Goal: Task Accomplishment & Management: Manage account settings

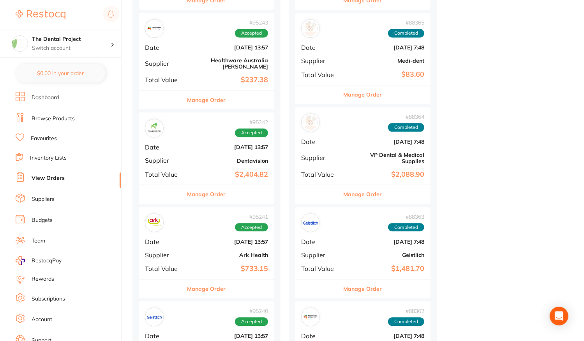
scroll to position [1013, 0]
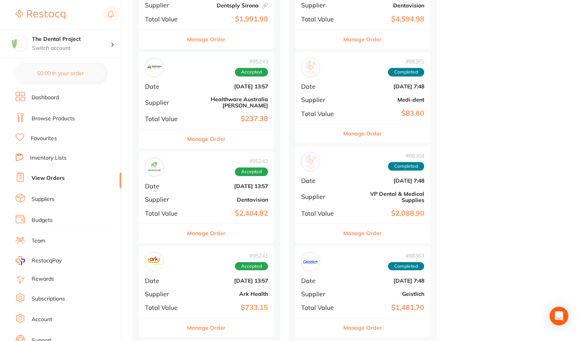
click at [197, 197] on b "Dentavision" at bounding box center [229, 200] width 78 height 6
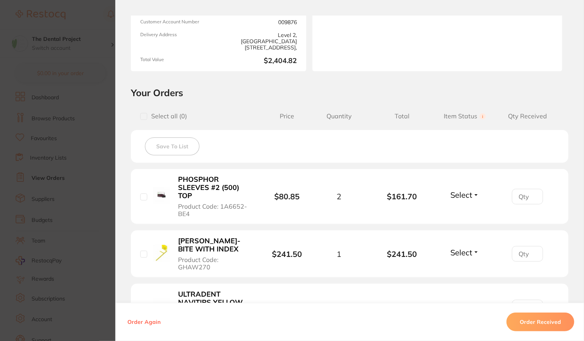
scroll to position [117, 0]
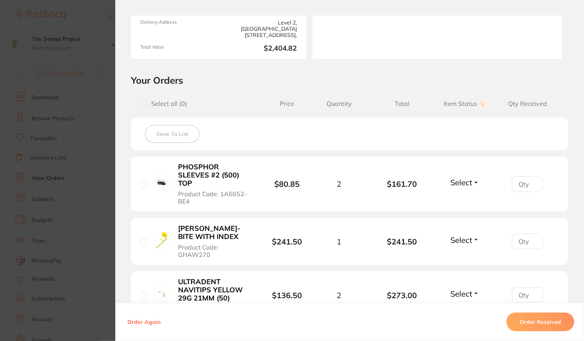
click at [467, 179] on span "Select" at bounding box center [462, 183] width 22 height 10
click at [459, 196] on span "Received" at bounding box center [465, 199] width 20 height 6
click at [467, 235] on span "Select" at bounding box center [462, 240] width 22 height 10
click at [467, 254] on span "Received" at bounding box center [465, 257] width 20 height 6
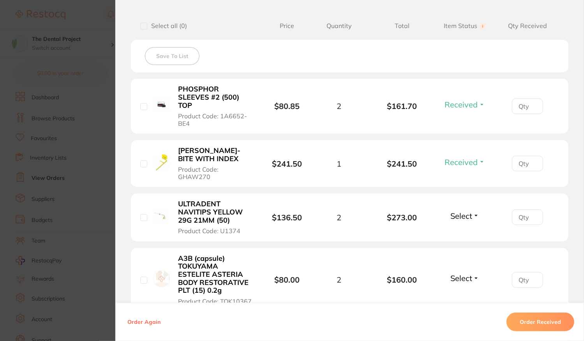
click at [465, 194] on li "ULTRADENT NAVITIPS YELLOW 29G 21MM (50) Product Code: U1374 $136.50 2 $273.00 S…" at bounding box center [350, 218] width 438 height 48
drag, startPoint x: 465, startPoint y: 201, endPoint x: 465, endPoint y: 213, distance: 11.7
click at [465, 211] on span "Select" at bounding box center [462, 216] width 22 height 10
click at [467, 230] on span "Received" at bounding box center [465, 233] width 20 height 6
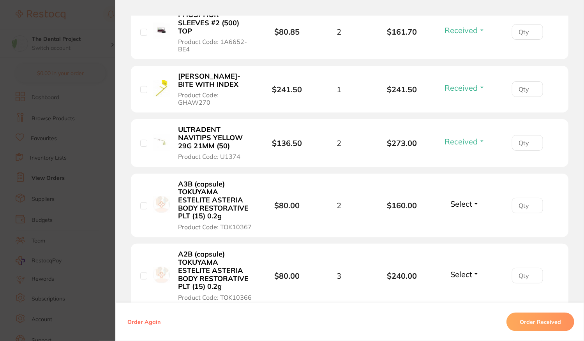
scroll to position [273, 0]
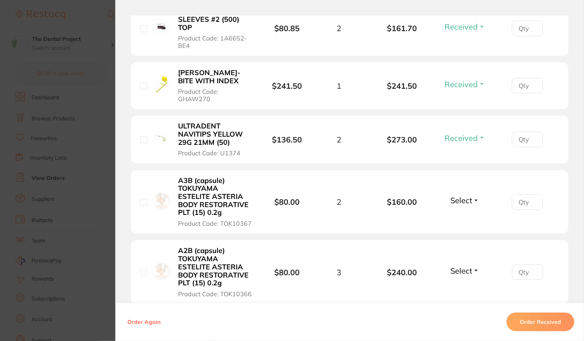
click at [466, 196] on span "Select" at bounding box center [462, 201] width 22 height 10
click at [460, 214] on span "Received" at bounding box center [465, 217] width 20 height 6
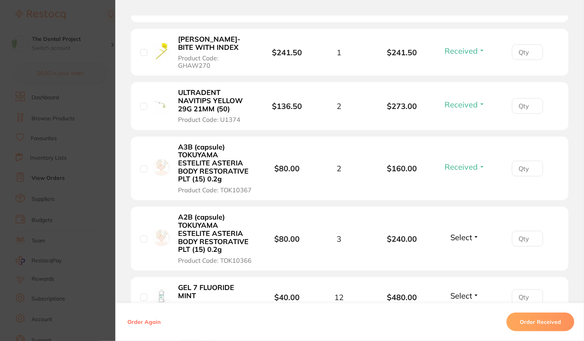
scroll to position [351, 0]
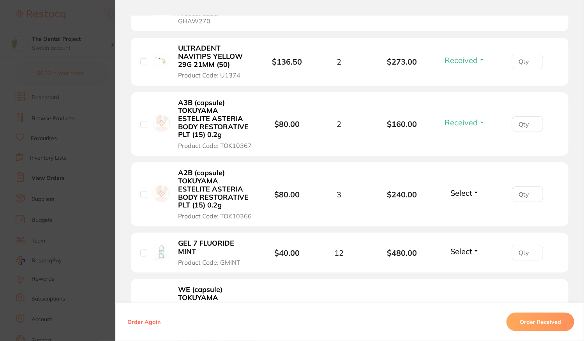
click at [459, 188] on span "Select" at bounding box center [462, 193] width 22 height 10
click at [459, 204] on button "Received" at bounding box center [465, 210] width 20 height 12
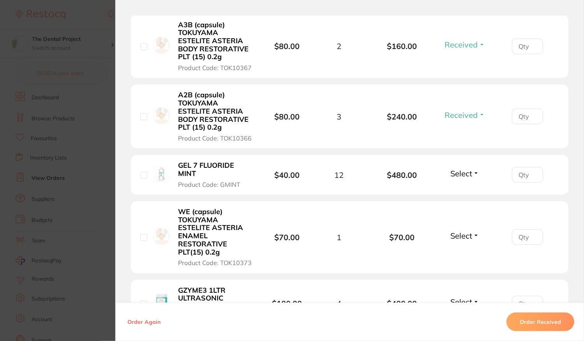
click at [460, 169] on span "Select" at bounding box center [462, 174] width 22 height 10
click at [466, 187] on span "Received" at bounding box center [465, 190] width 20 height 6
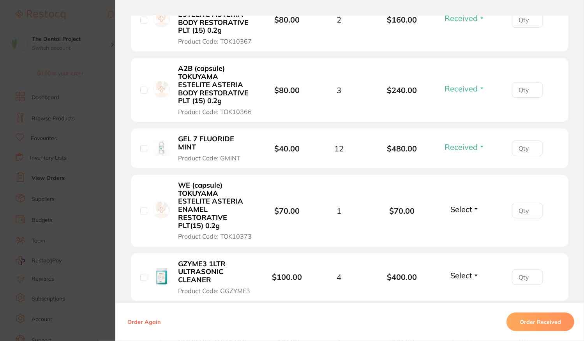
scroll to position [468, 0]
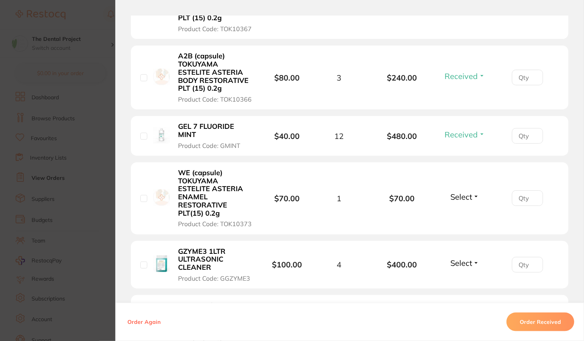
click at [467, 192] on span "Select" at bounding box center [462, 197] width 22 height 10
click at [467, 208] on button "Received" at bounding box center [465, 214] width 20 height 12
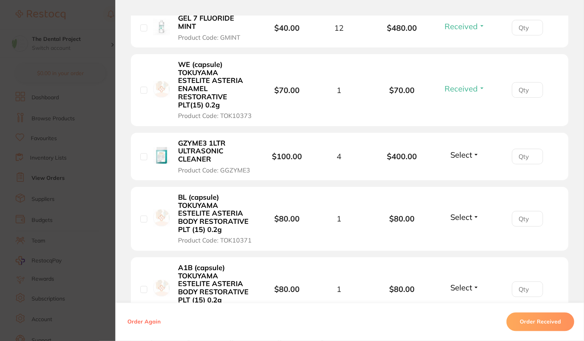
scroll to position [624, 0]
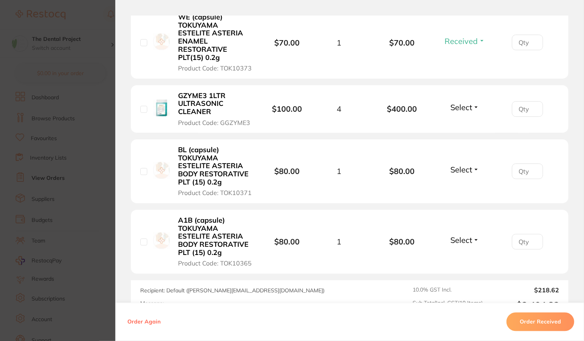
click at [465, 165] on span "Select" at bounding box center [462, 170] width 22 height 10
click at [463, 184] on span "Received" at bounding box center [465, 187] width 20 height 6
click at [460, 235] on span "Select" at bounding box center [462, 240] width 22 height 10
click at [464, 251] on button "Received" at bounding box center [465, 257] width 20 height 12
click at [94, 163] on section "Order ID: Restocq- 95242 Order Information 9 Received Accepted Order Order Date…" at bounding box center [292, 170] width 584 height 341
